Goal: Communication & Community: Answer question/provide support

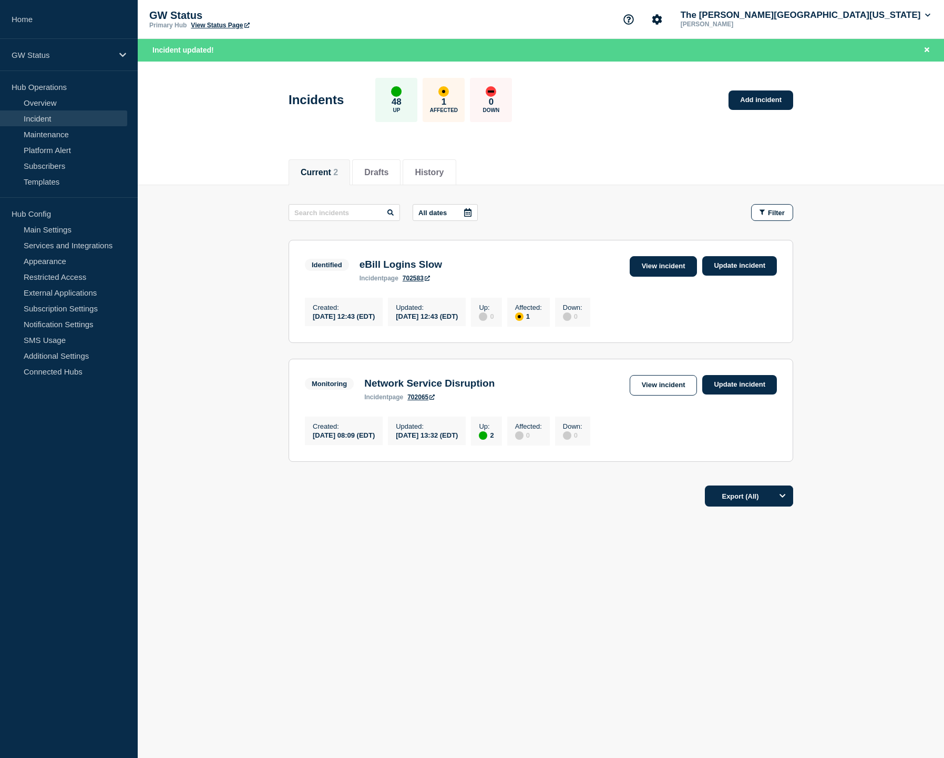
click at [655, 265] on link "View incident" at bounding box center [664, 266] width 68 height 21
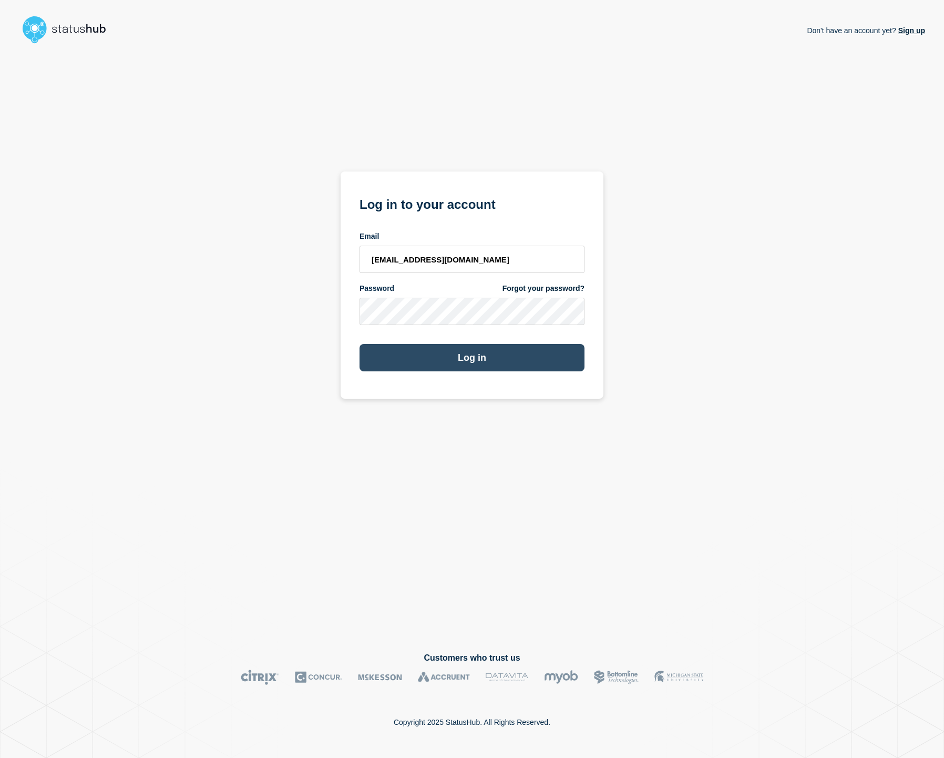
click at [542, 352] on button "Log in" at bounding box center [472, 357] width 225 height 27
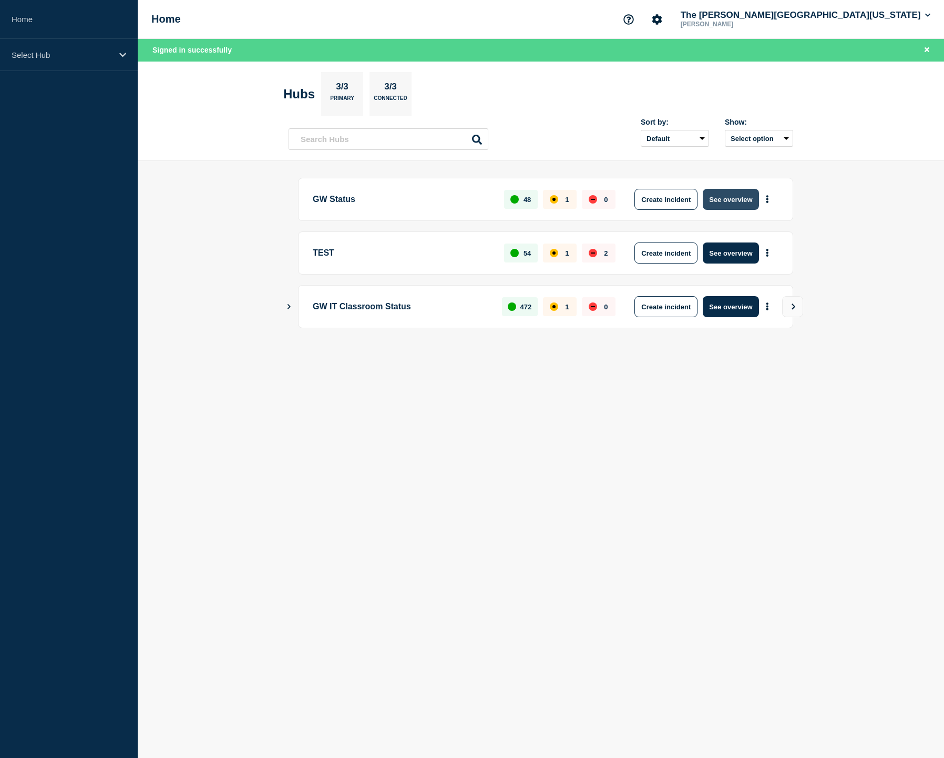
click at [719, 205] on button "See overview" at bounding box center [731, 199] width 56 height 21
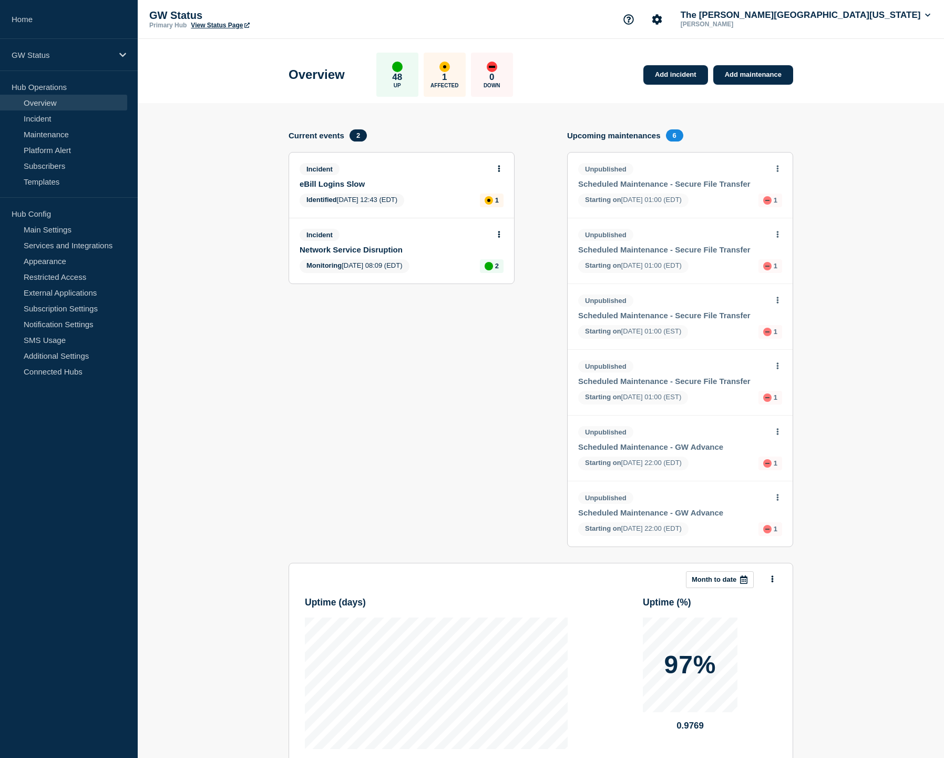
click at [360, 188] on link "eBill Logins Slow" at bounding box center [395, 183] width 190 height 9
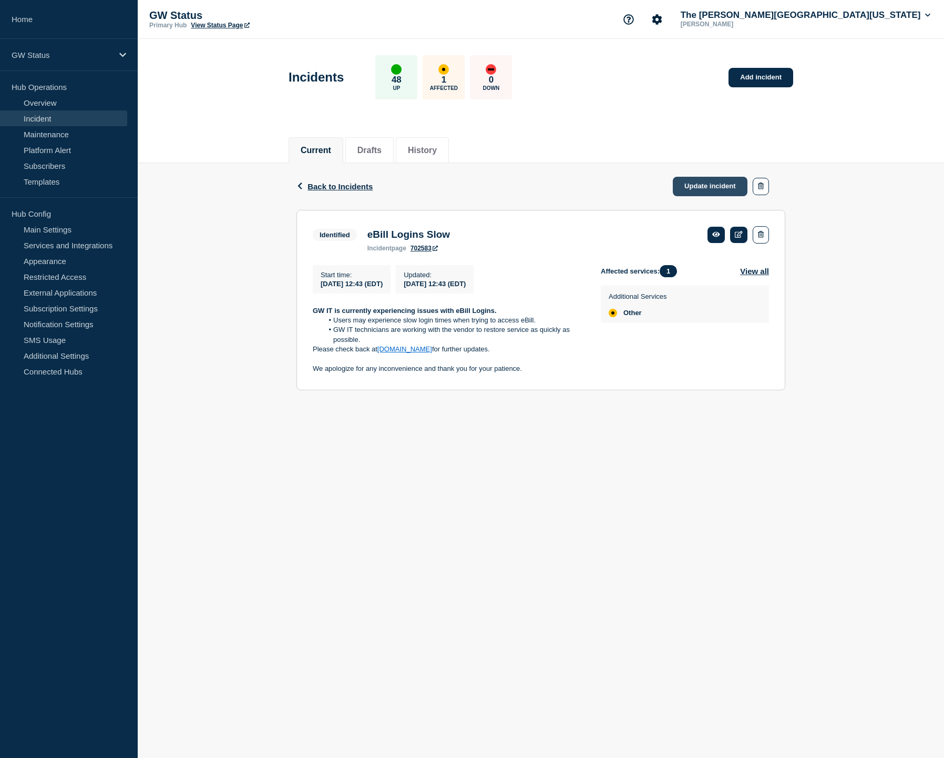
click at [709, 186] on link "Update incident" at bounding box center [710, 186] width 75 height 19
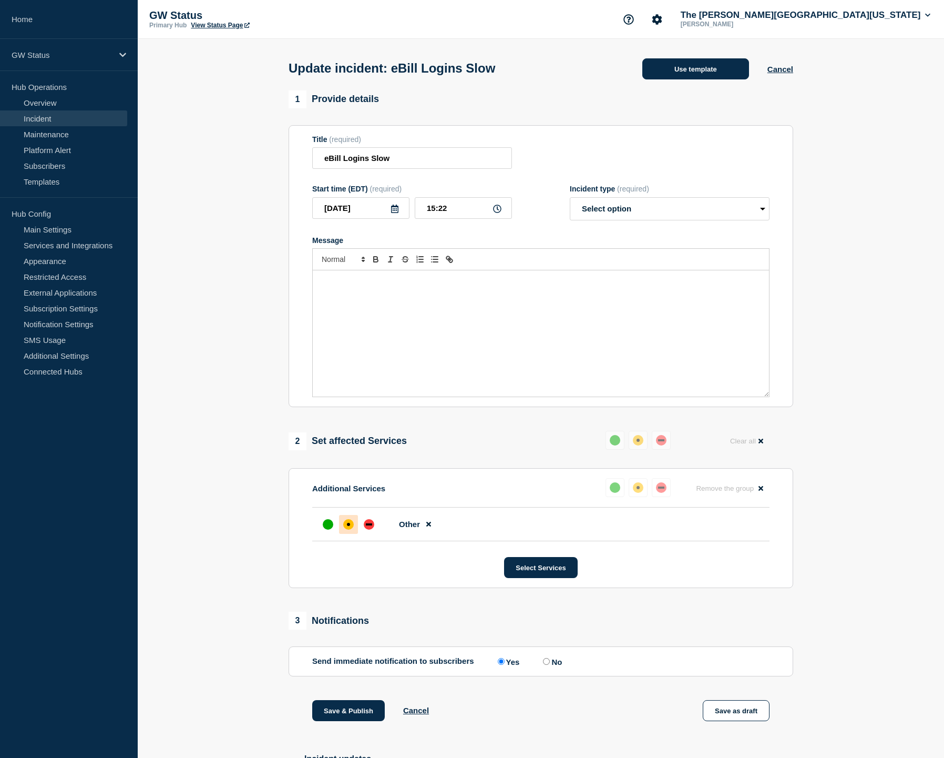
click at [694, 79] on button "Use template" at bounding box center [695, 68] width 107 height 21
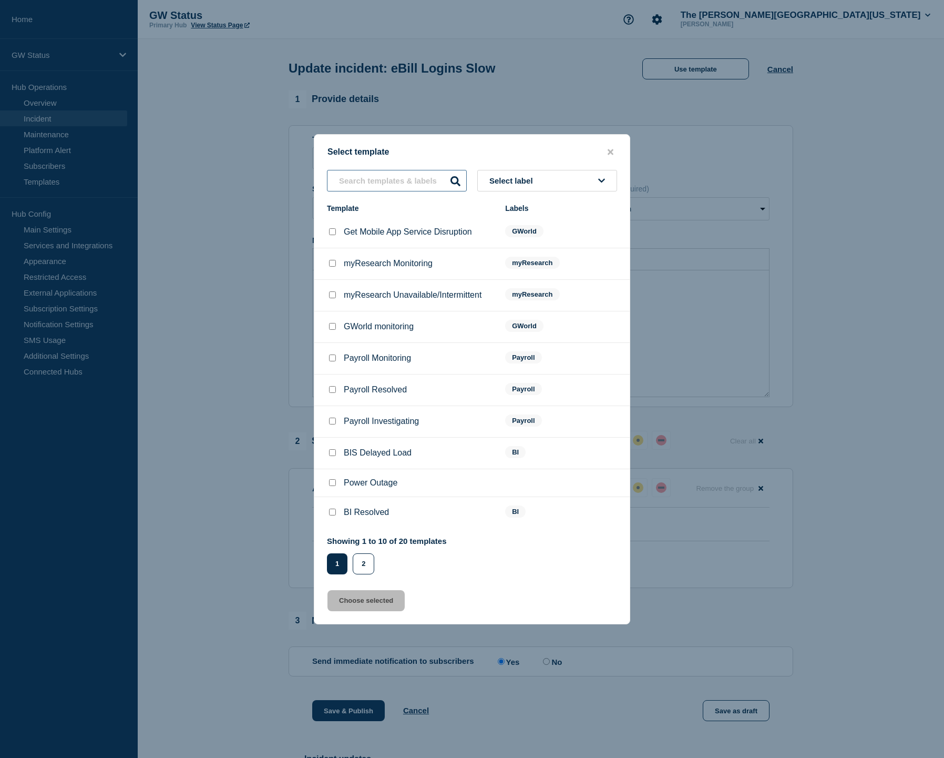
click at [408, 175] on input "text" at bounding box center [397, 181] width 140 height 22
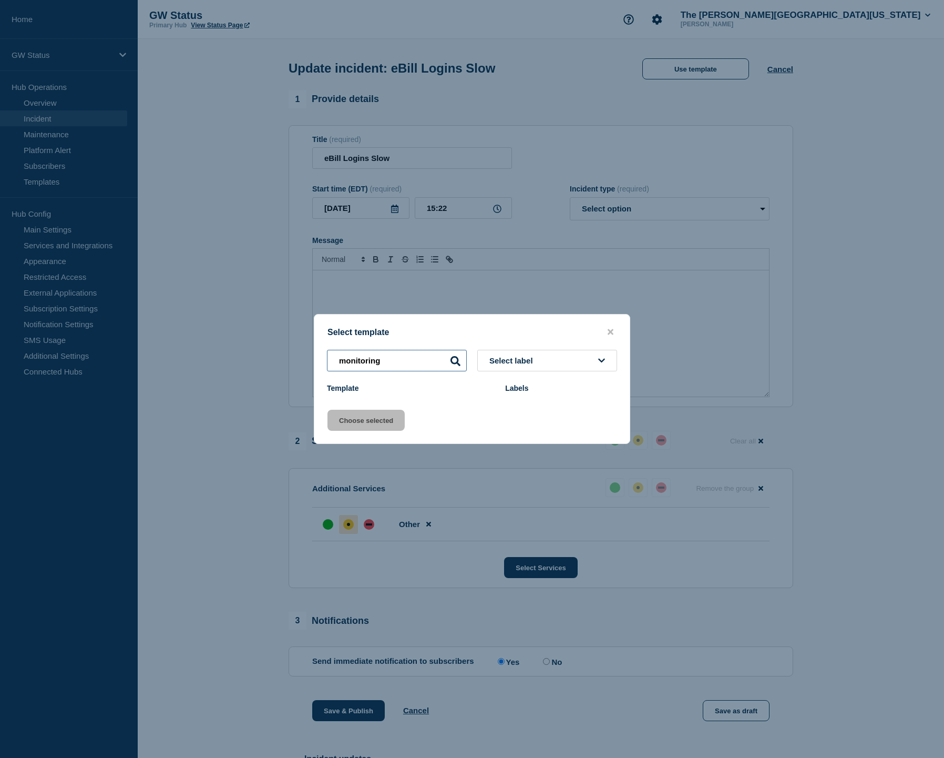
drag, startPoint x: 408, startPoint y: 175, endPoint x: 366, endPoint y: 361, distance: 190.7
click at [366, 361] on input "monitoring" at bounding box center [397, 361] width 140 height 22
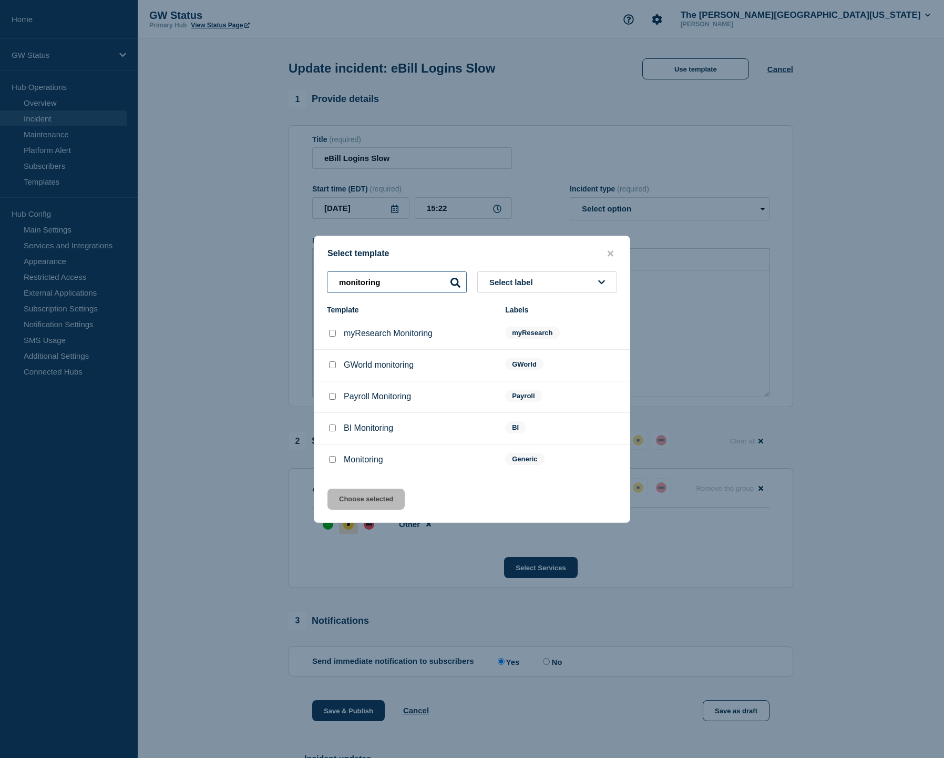
type input "monitoring"
click at [332, 463] on input "Monitoring checkbox" at bounding box center [332, 459] width 7 height 7
checkbox input "true"
click at [374, 509] on button "Choose selected" at bounding box center [366, 498] width 77 height 21
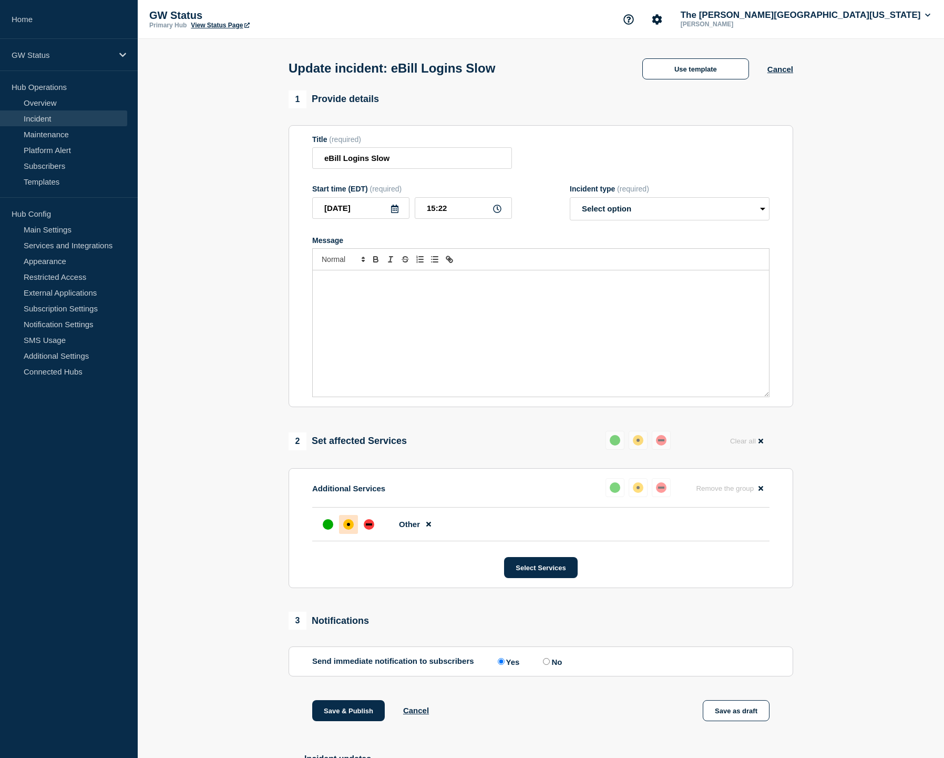
select select "monitoring"
click at [428, 285] on strong "Service has been restored to {SERVICE}." at bounding box center [387, 281] width 132 height 8
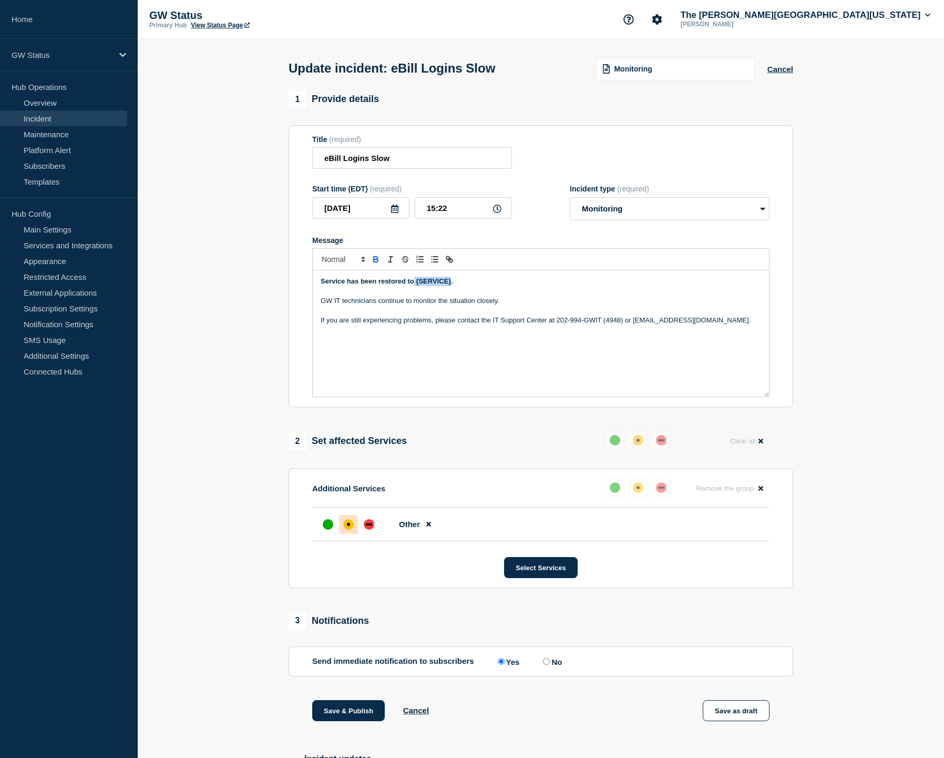
drag, startPoint x: 414, startPoint y: 291, endPoint x: 471, endPoint y: 308, distance: 58.6
click at [450, 285] on strong "Service has been restored to {SERVICE}." at bounding box center [387, 281] width 132 height 8
drag, startPoint x: 322, startPoint y: 290, endPoint x: 416, endPoint y: 291, distance: 94.6
click at [416, 285] on strong "Service has been restored to eBill." at bounding box center [376, 281] width 111 height 8
click at [333, 285] on strong "eBill." at bounding box center [329, 281] width 16 height 8
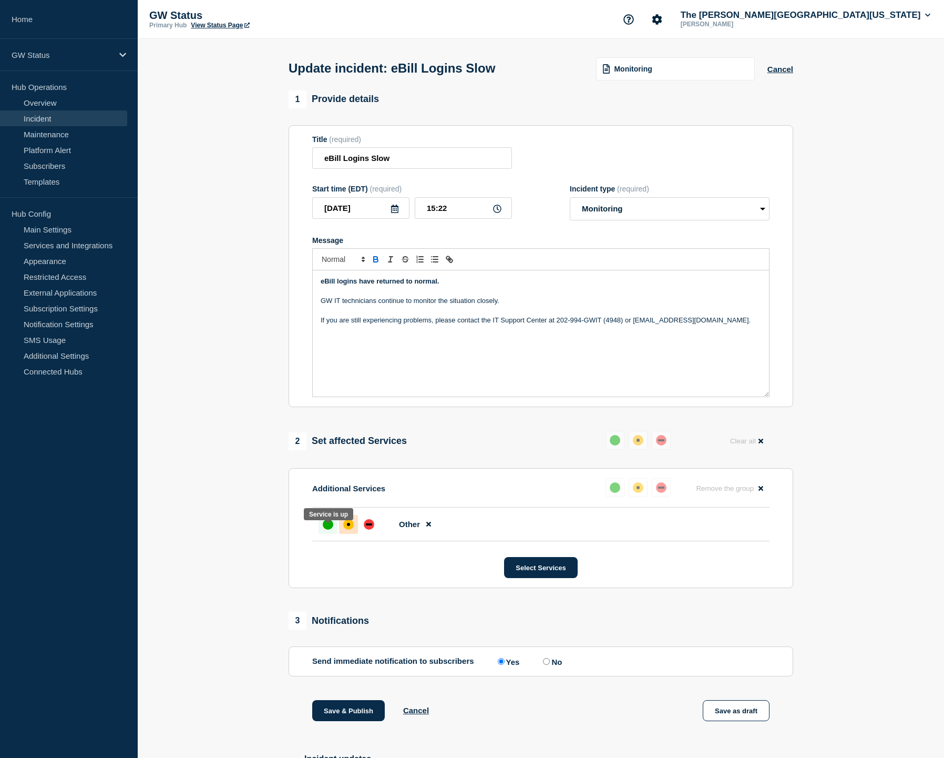
click at [326, 529] on div "up" at bounding box center [328, 524] width 11 height 11
click at [352, 721] on button "Save & Publish" at bounding box center [348, 710] width 73 height 21
